Goal: Information Seeking & Learning: Check status

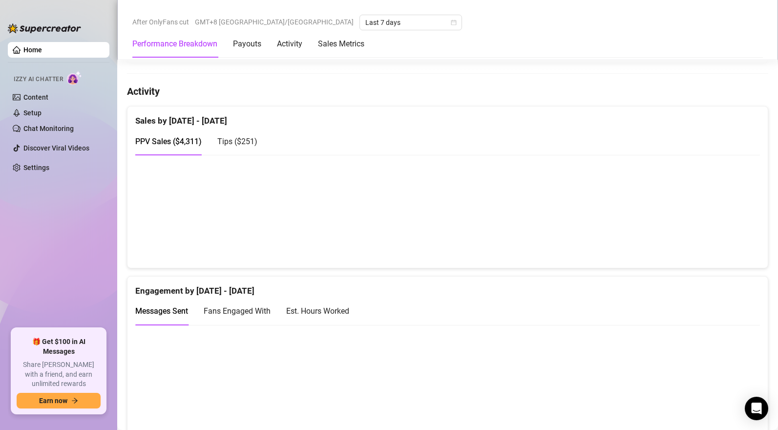
scroll to position [562, 0]
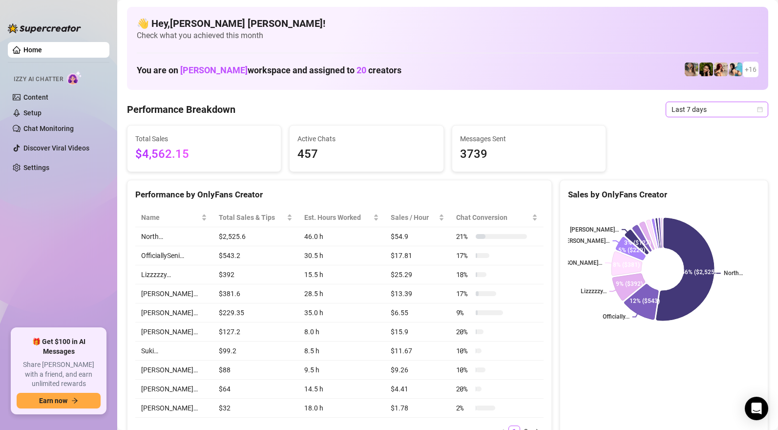
click at [689, 107] on span "Last 7 days" at bounding box center [717, 109] width 91 height 15
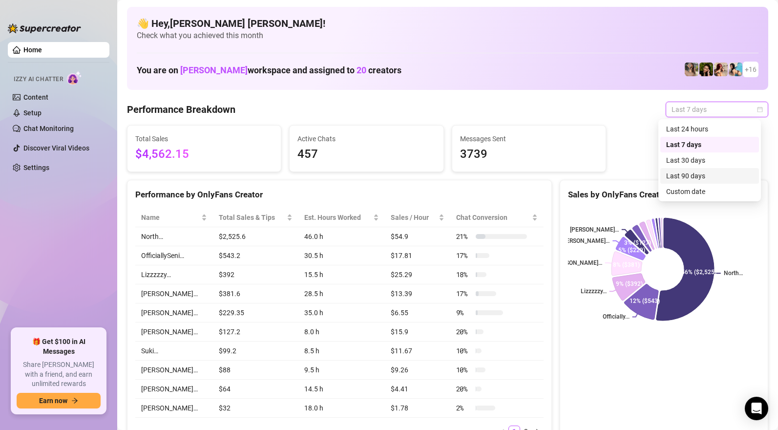
click at [687, 174] on div "Last 90 days" at bounding box center [709, 176] width 87 height 11
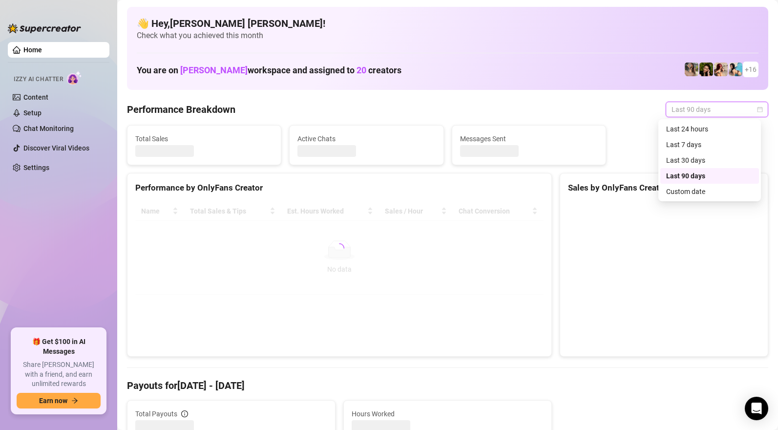
click at [688, 111] on span "Last 90 days" at bounding box center [717, 109] width 91 height 15
click at [691, 156] on div "Last 30 days" at bounding box center [709, 160] width 87 height 11
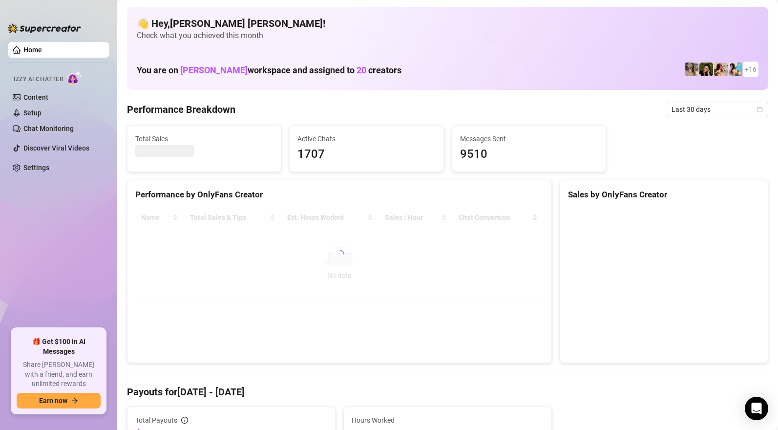
click at [212, 153] on div at bounding box center [204, 151] width 138 height 12
click at [212, 152] on div at bounding box center [204, 151] width 138 height 12
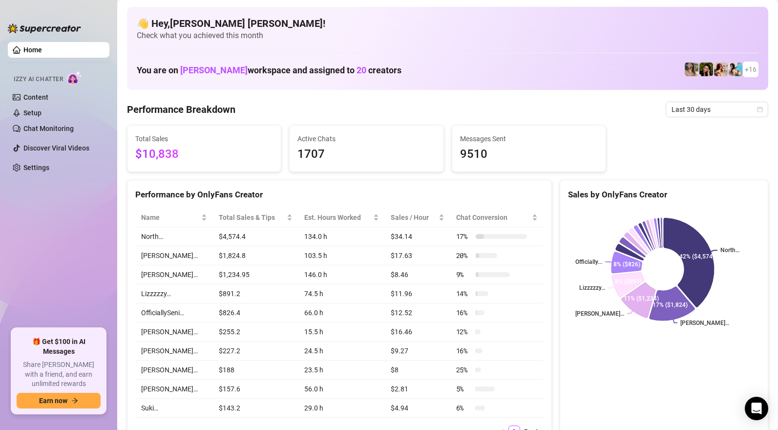
click at [411, 151] on span "1707" at bounding box center [367, 154] width 138 height 19
click at [192, 158] on span "$10,838" at bounding box center [204, 154] width 138 height 19
click at [187, 154] on span "$10,838" at bounding box center [204, 154] width 138 height 19
click at [184, 154] on span "$10,838" at bounding box center [204, 154] width 138 height 19
click at [183, 154] on span "$10,838" at bounding box center [204, 154] width 138 height 19
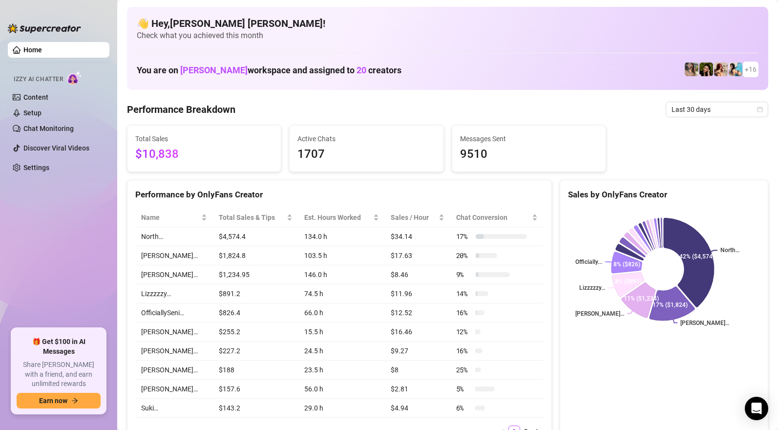
click at [183, 154] on span "$10,838" at bounding box center [204, 154] width 138 height 19
click at [201, 153] on span "$10,838" at bounding box center [204, 154] width 138 height 19
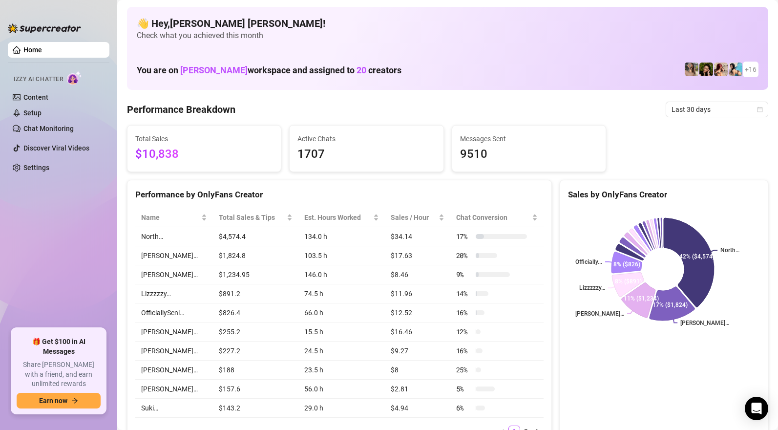
click at [196, 154] on span "$10,838" at bounding box center [204, 154] width 138 height 19
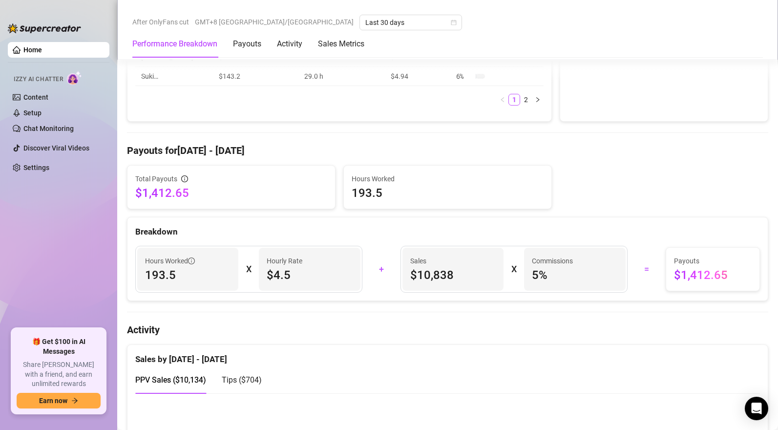
drag, startPoint x: 384, startPoint y: 195, endPoint x: 370, endPoint y: 200, distance: 14.5
click at [346, 200] on div "Hours Worked 193.5" at bounding box center [448, 187] width 208 height 43
click at [403, 198] on span "193.5" at bounding box center [448, 193] width 192 height 16
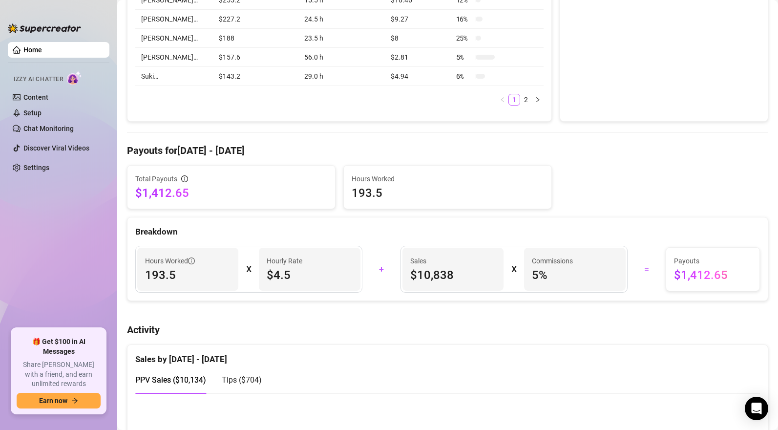
scroll to position [0, 0]
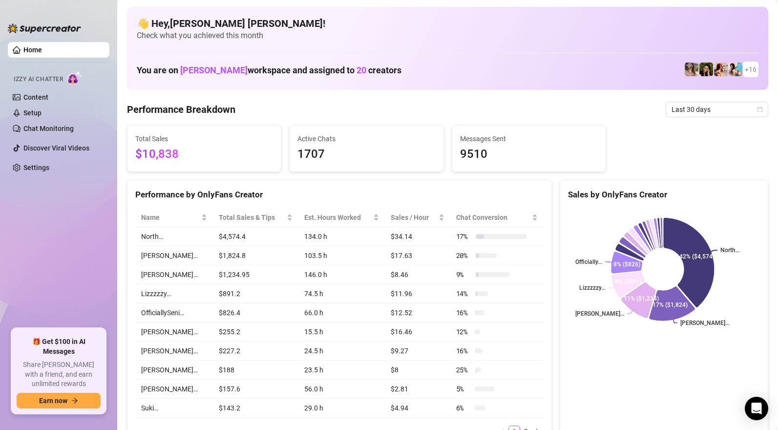
click at [587, 107] on div "Performance Breakdown Last 30 days" at bounding box center [447, 110] width 641 height 16
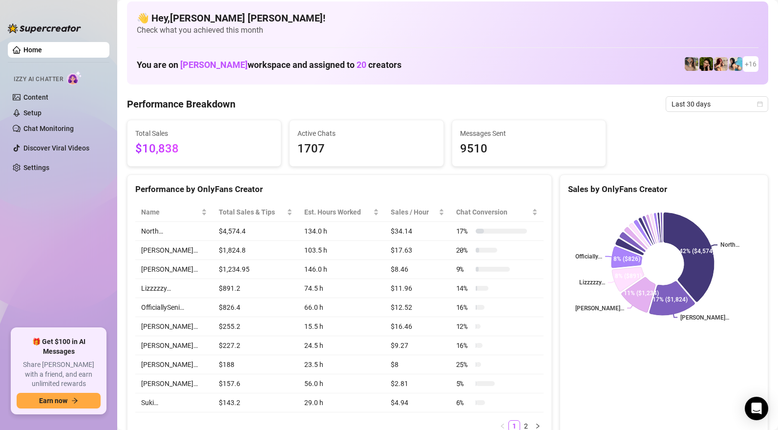
scroll to position [10, 0]
